Goal: Task Accomplishment & Management: Manage account settings

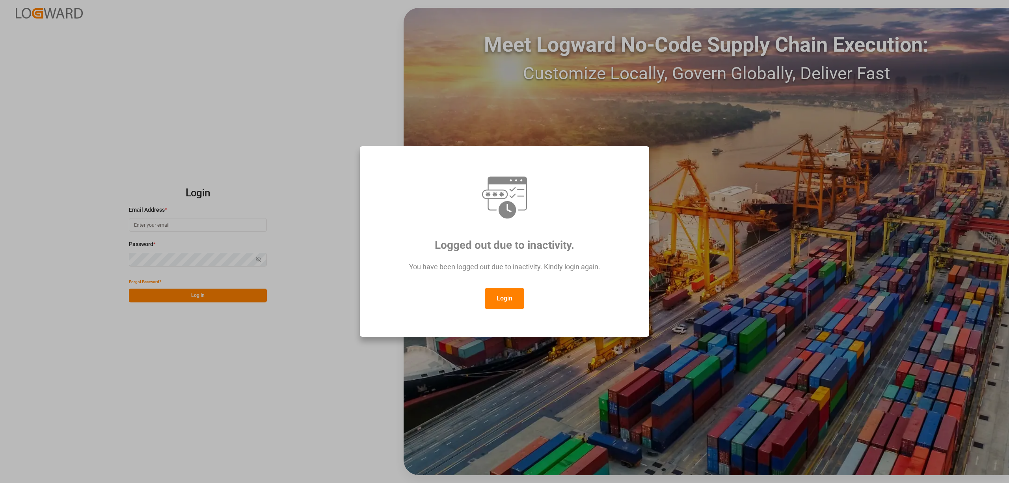
click at [507, 302] on button "Login" at bounding box center [504, 298] width 39 height 21
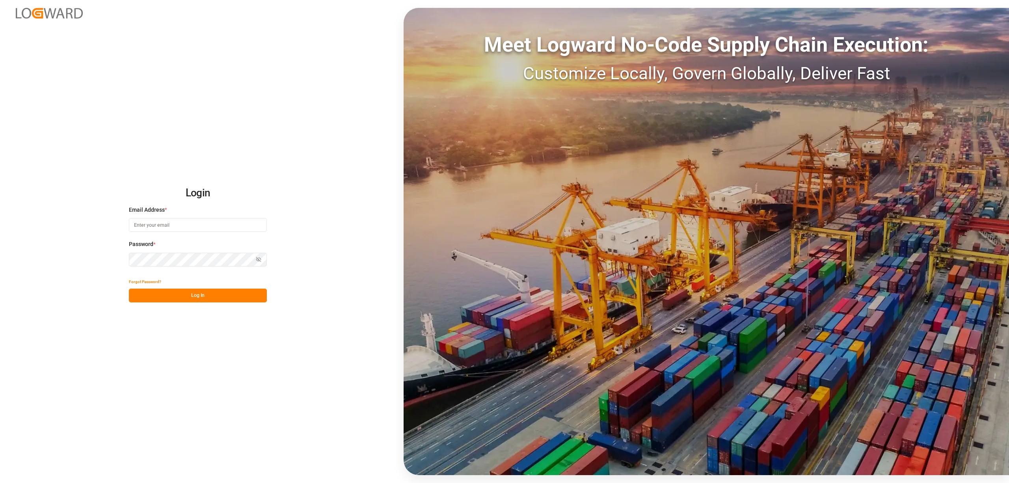
click at [162, 227] on input at bounding box center [198, 225] width 138 height 14
type input "[PERSON_NAME][EMAIL_ADDRESS][PERSON_NAME][DOMAIN_NAME]"
click at [200, 297] on button "Log In" at bounding box center [198, 296] width 138 height 14
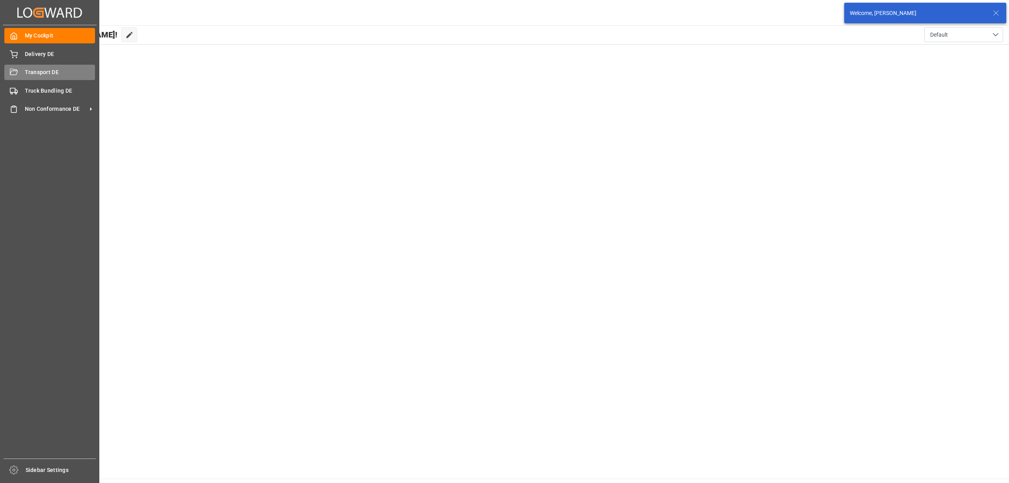
click at [24, 74] on div "Transport DE Transport DE" at bounding box center [49, 72] width 91 height 15
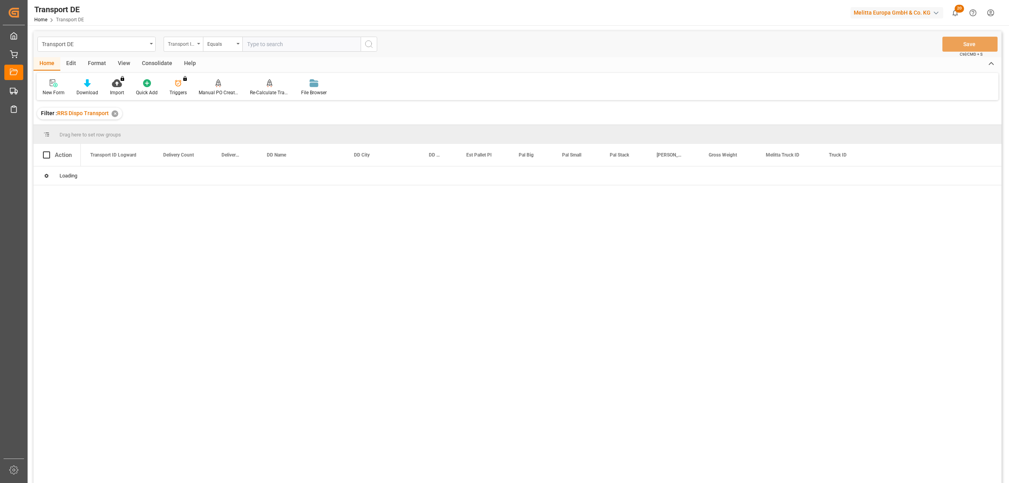
click at [184, 43] on div "Transport ID Logward" at bounding box center [181, 43] width 27 height 9
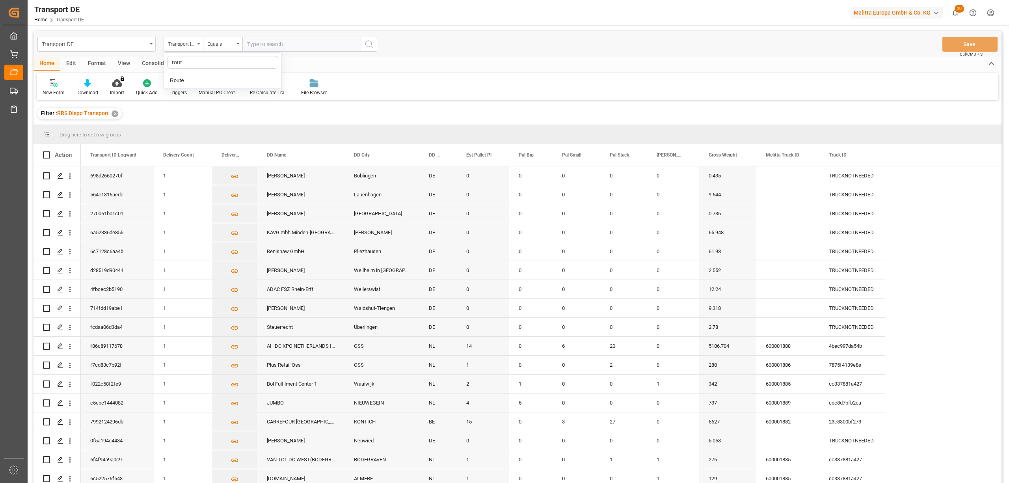
type input "route"
click at [197, 80] on div "Route" at bounding box center [222, 80] width 117 height 17
click at [216, 47] on div "Equals" at bounding box center [220, 43] width 27 height 9
click at [243, 132] on div "Starts with" at bounding box center [261, 130] width 117 height 17
type input "GR"
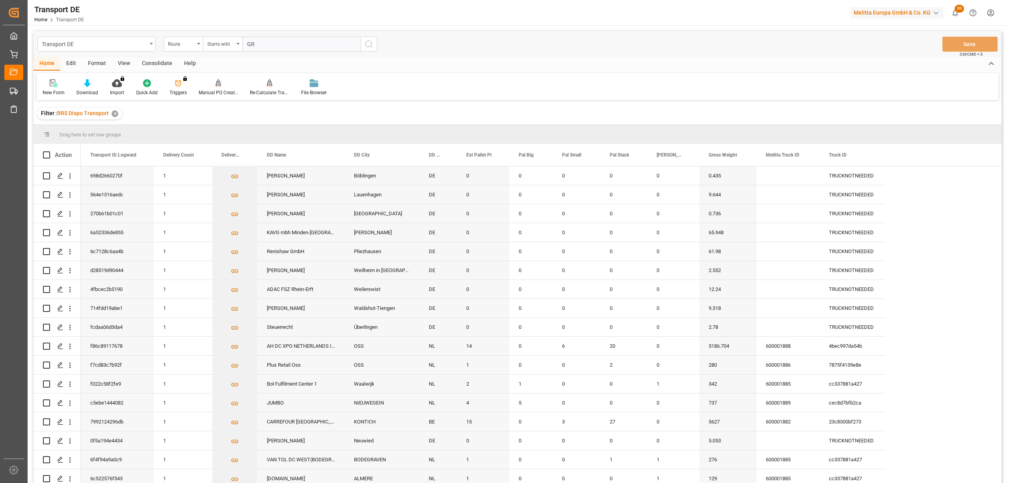
click at [371, 46] on circle "search button" at bounding box center [368, 44] width 6 height 6
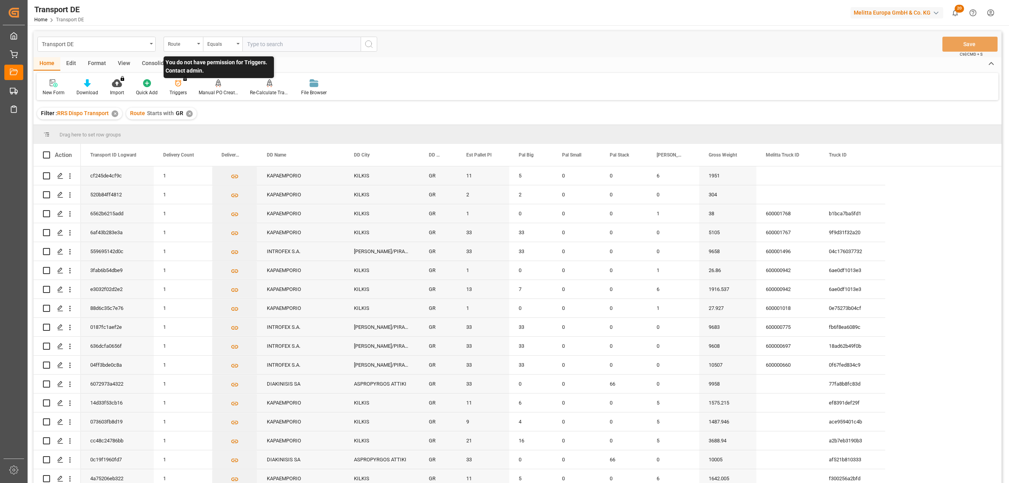
click at [164, 72] on p "You do not have permission for Triggers. Contact admin." at bounding box center [219, 67] width 110 height 22
click at [158, 63] on div "Consolidate" at bounding box center [157, 63] width 42 height 13
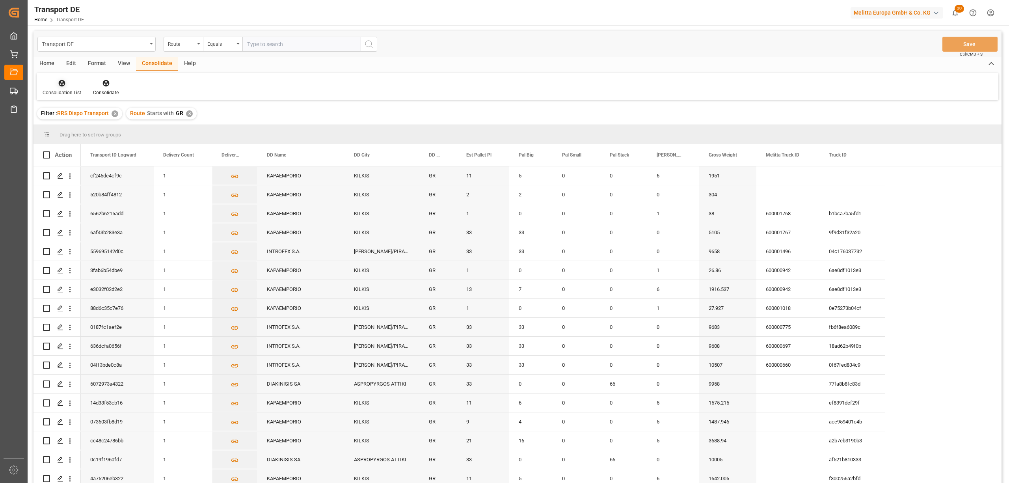
click at [60, 85] on icon at bounding box center [62, 83] width 7 height 7
click at [95, 147] on div "Transport DE Route Equals Save Ctrl/CMD + S Home Edit Format View Consolidate H…" at bounding box center [518, 267] width 968 height 473
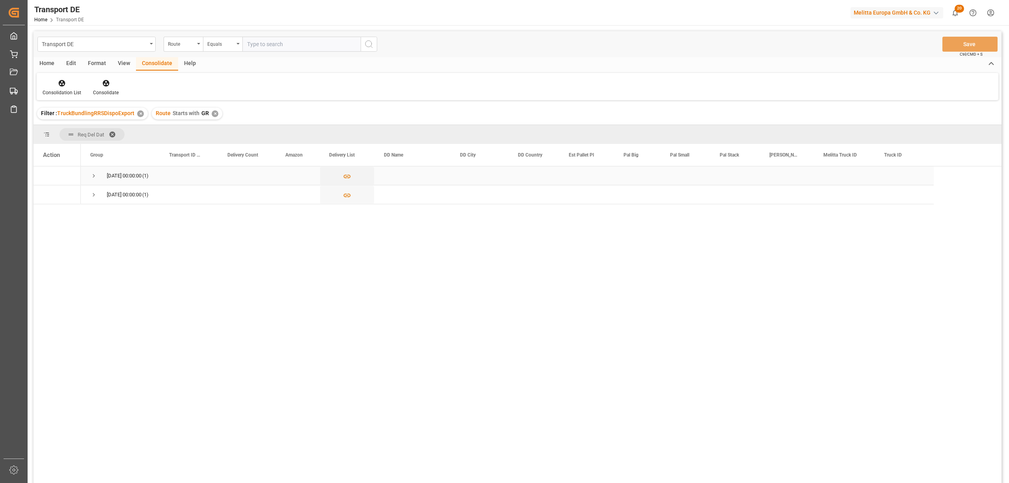
click at [90, 174] on span "Press SPACE to select this row." at bounding box center [93, 175] width 7 height 7
click at [96, 214] on span "Press SPACE to select this row." at bounding box center [93, 213] width 7 height 7
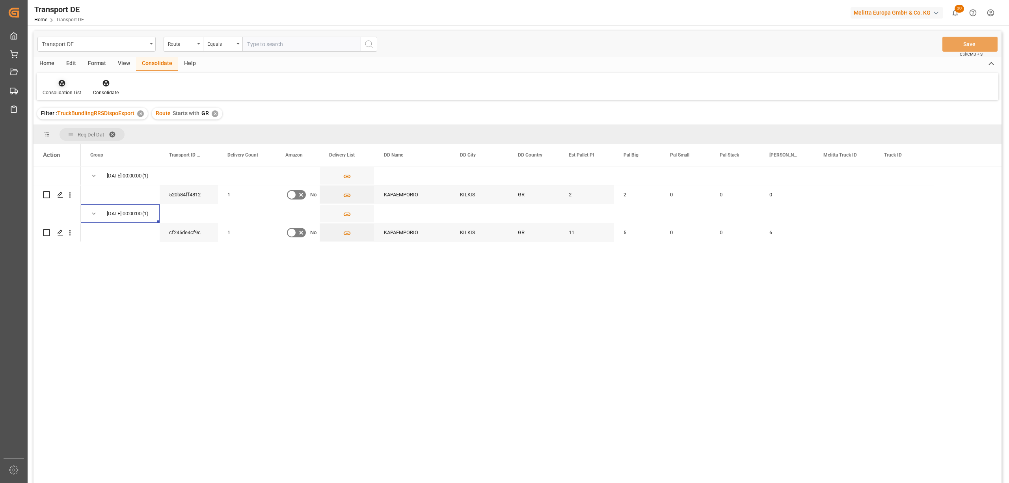
click at [61, 89] on div "Consolidation List" at bounding box center [62, 92] width 39 height 7
click at [82, 129] on div "Transport DE Route Equals Save Ctrl/CMD + S Home Edit Format View Consolidate H…" at bounding box center [518, 267] width 968 height 473
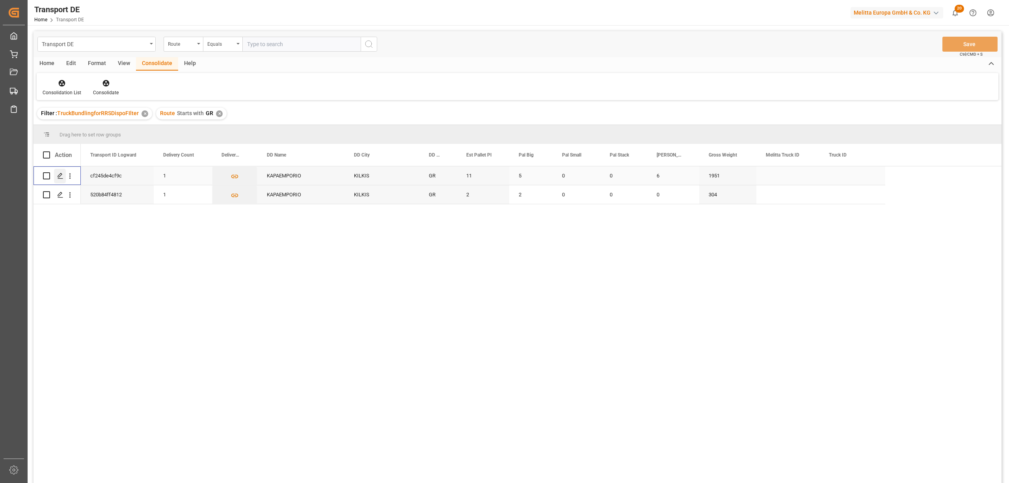
click at [58, 174] on icon "Press SPACE to select this row." at bounding box center [60, 176] width 6 height 6
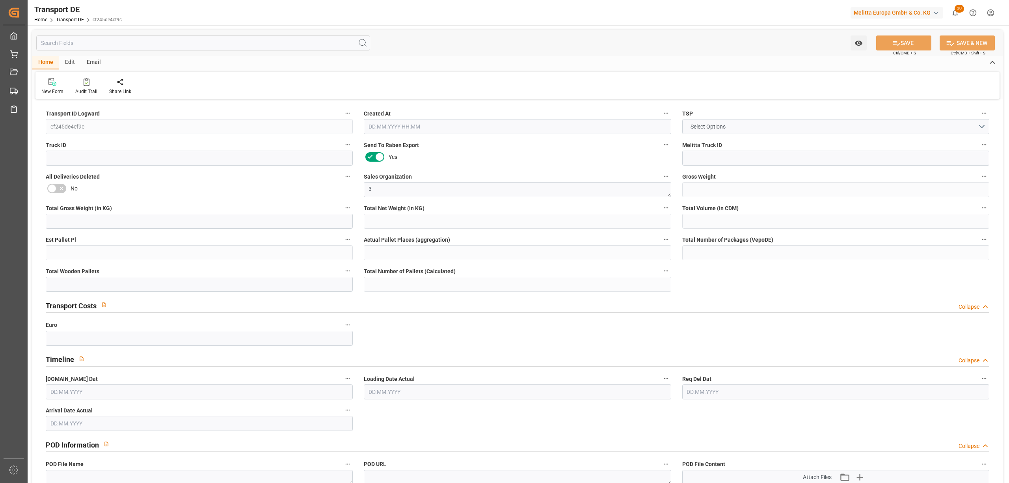
type input "1951"
type input "1616.322"
type input "1262.198"
type input "17507.962"
type input "11"
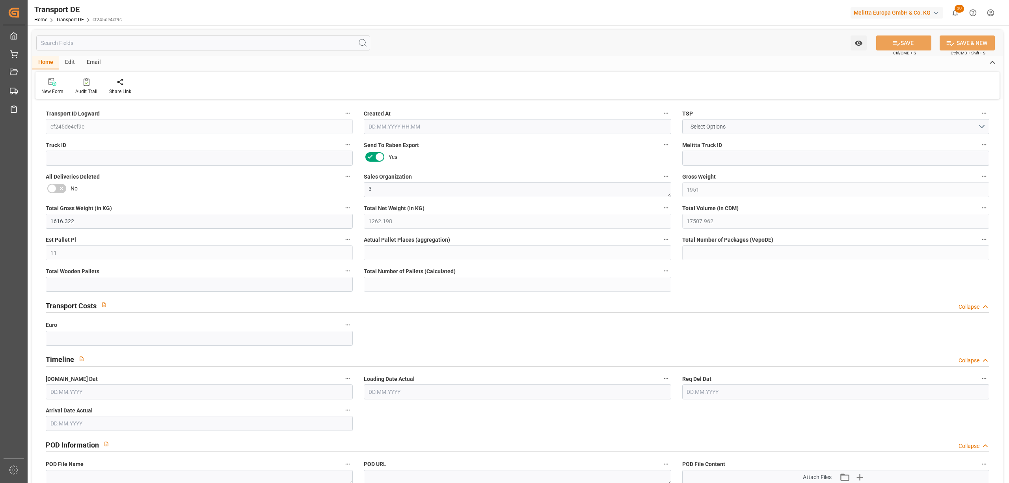
type input "0"
type input "11"
type input "0"
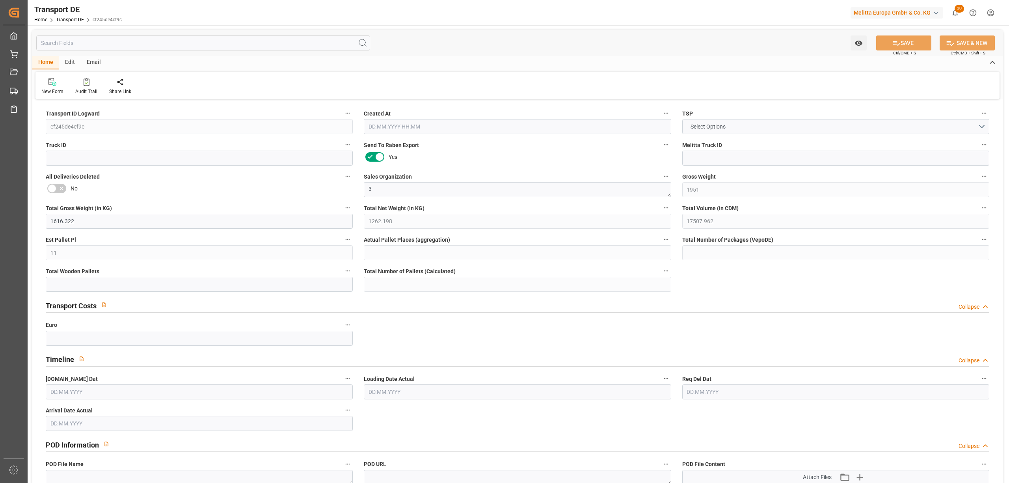
type input "61"
type input "0"
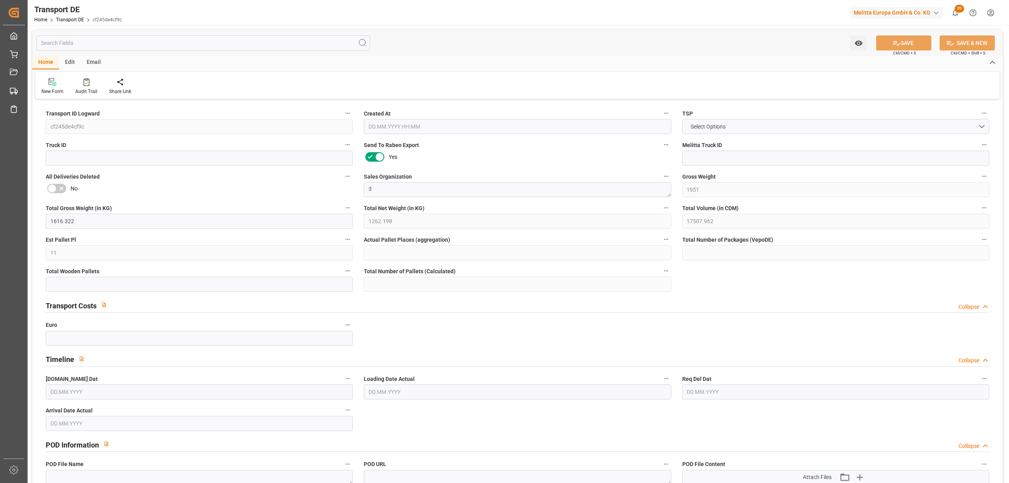
type input "0"
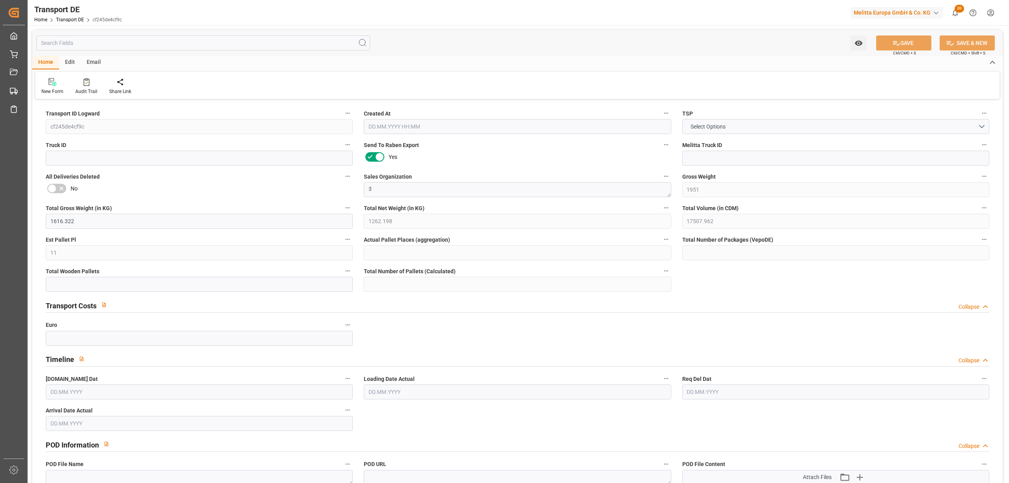
type input "0"
type input "5"
type input "0"
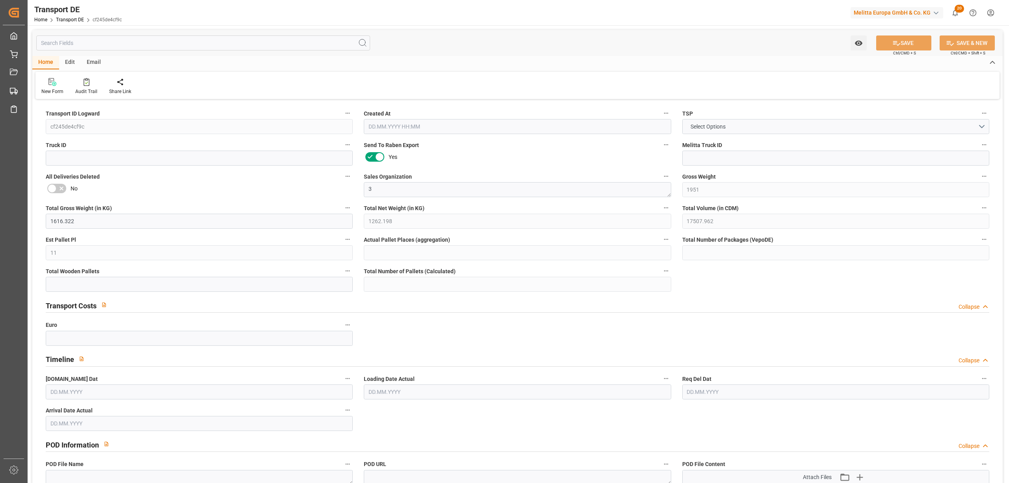
type input "0"
type input "1"
type input "6"
type input "0"
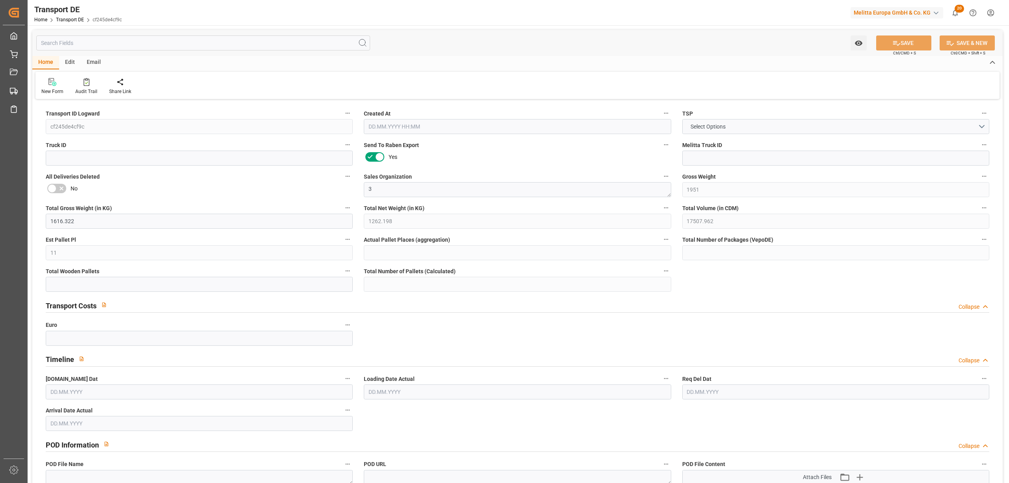
type input "0"
type input "39.586"
type input "0"
type input "[DATE] 14:11"
type input "[DATE]"
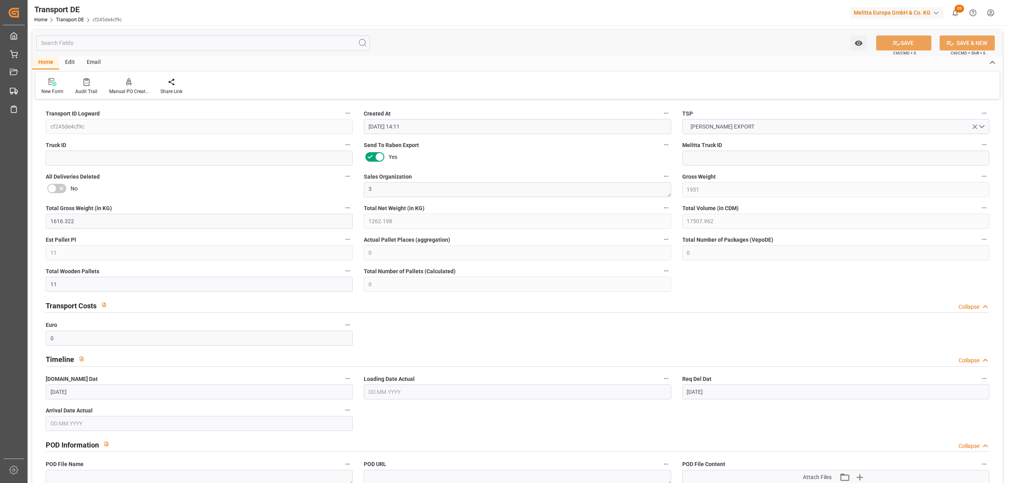
type input "[DATE]"
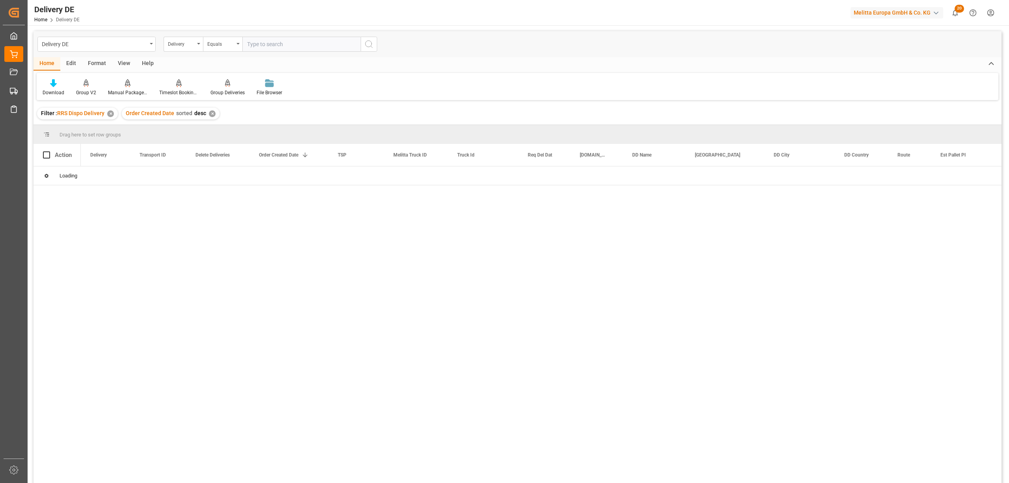
click at [251, 45] on input "text" at bounding box center [301, 44] width 118 height 15
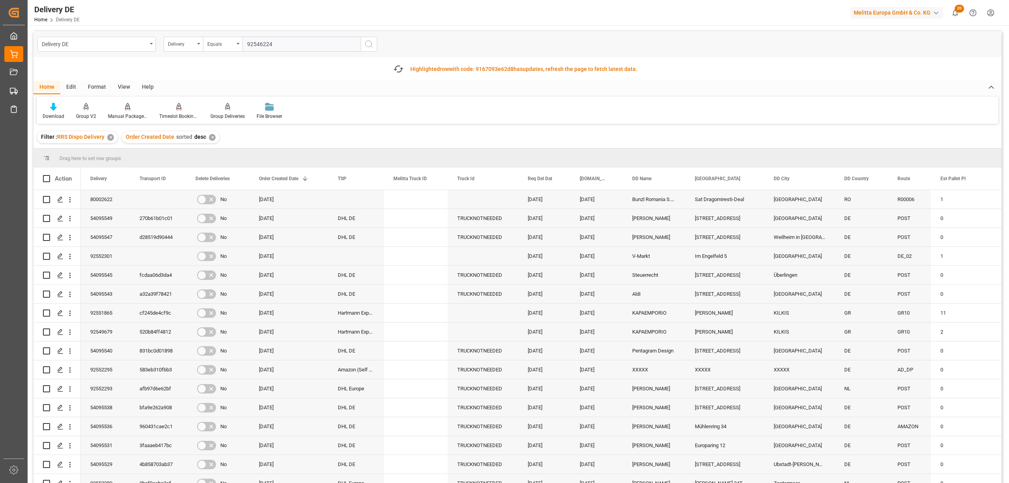
type input "92546224"
click at [367, 45] on icon "search button" at bounding box center [368, 43] width 9 height 9
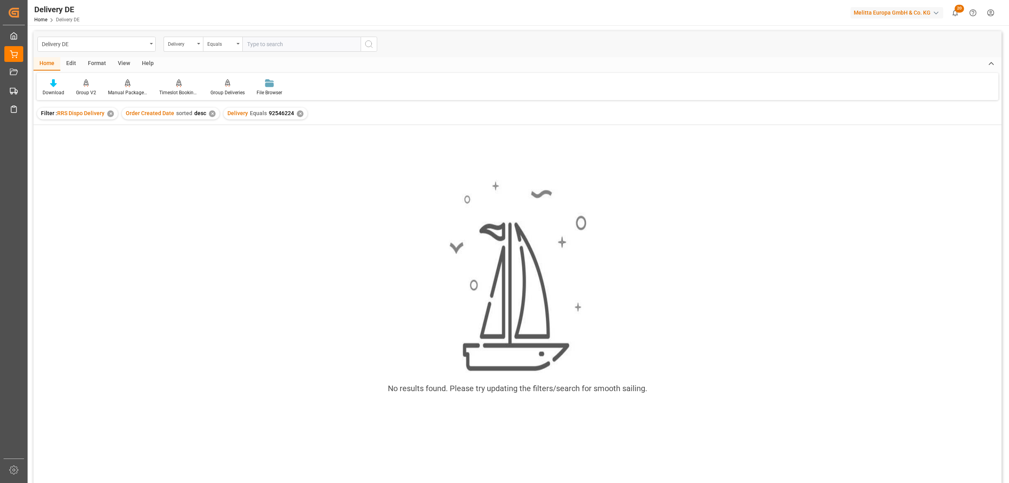
click at [298, 111] on div "✕" at bounding box center [300, 113] width 7 height 7
